Goal: Task Accomplishment & Management: Manage account settings

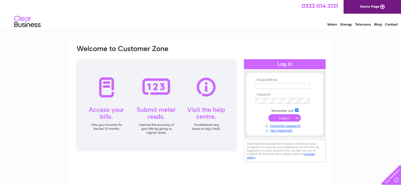
type input "[PERSON_NAME][EMAIL_ADDRESS][DOMAIN_NAME]"
click at [275, 116] on input "submit" at bounding box center [284, 117] width 32 height 7
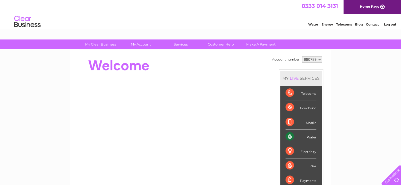
click at [286, 135] on div "Water" at bounding box center [300, 137] width 31 height 14
click at [308, 136] on div "Water" at bounding box center [300, 137] width 31 height 14
click at [292, 135] on div "Water" at bounding box center [300, 137] width 31 height 14
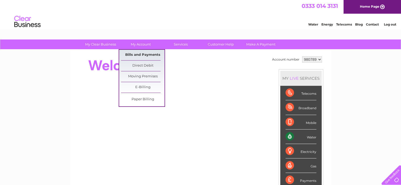
click at [142, 56] on link "Bills and Payments" at bounding box center [142, 55] width 43 height 11
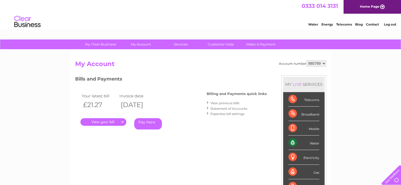
click at [108, 123] on link "." at bounding box center [103, 122] width 46 height 8
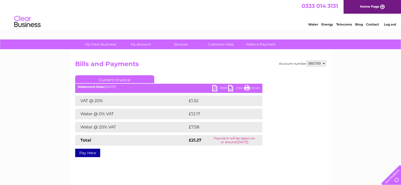
click at [212, 89] on link "PDF" at bounding box center [220, 89] width 16 height 8
